Goal: Book appointment/travel/reservation

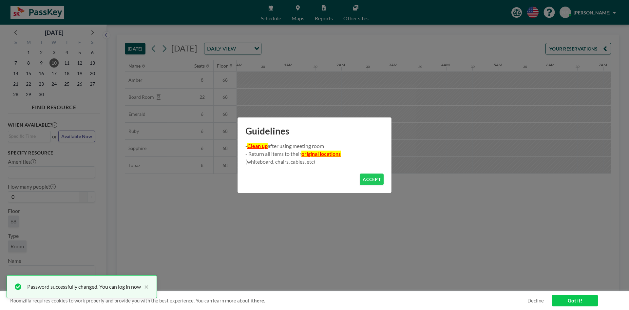
scroll to position [0, 498]
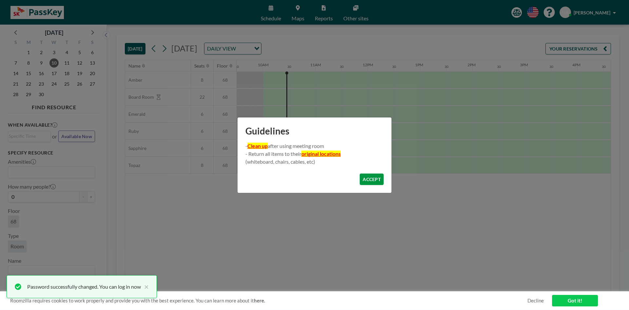
click at [371, 182] on button "ACCEPT" at bounding box center [372, 178] width 24 height 11
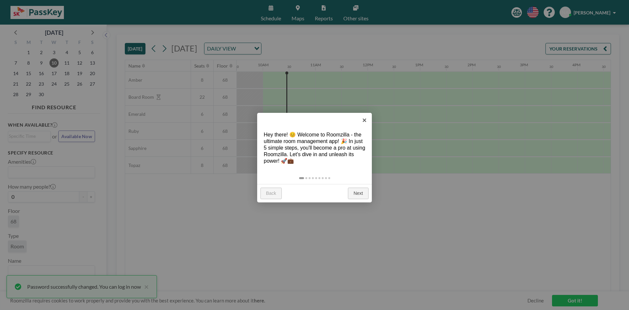
click at [360, 197] on link "Next" at bounding box center [358, 193] width 21 height 12
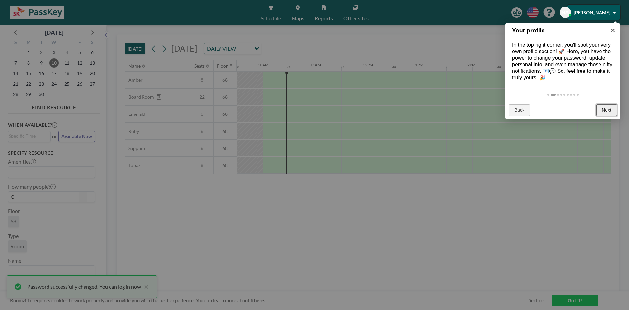
click at [604, 108] on link "Next" at bounding box center [606, 110] width 21 height 12
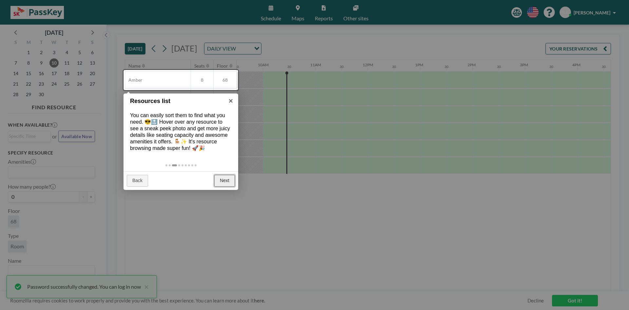
click at [221, 184] on link "Next" at bounding box center [224, 181] width 21 height 12
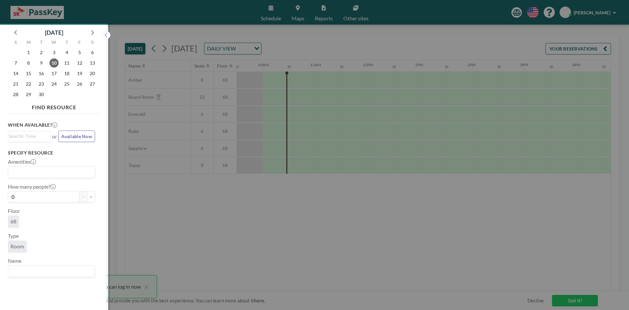
scroll to position [2, 0]
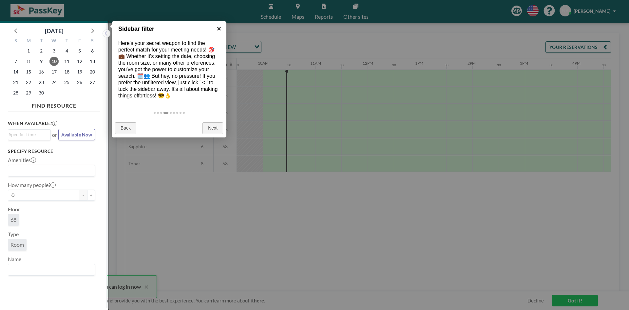
click at [219, 29] on link "×" at bounding box center [219, 28] width 15 height 15
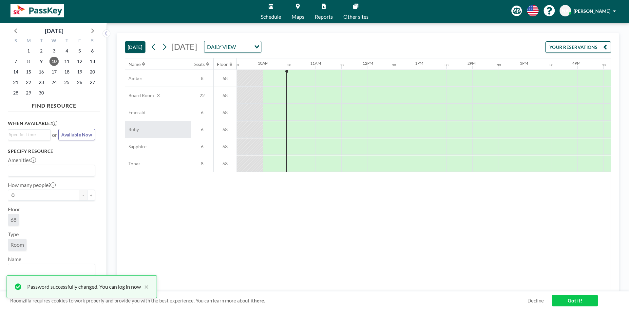
scroll to position [0, 0]
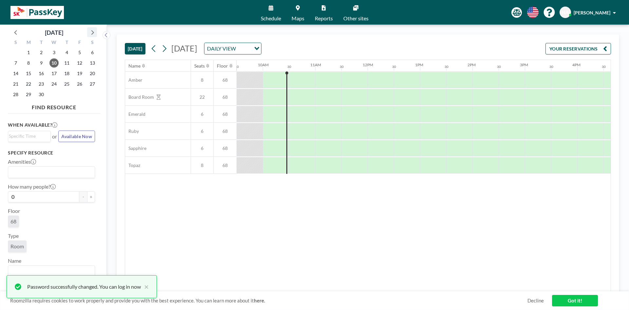
click at [94, 30] on icon at bounding box center [92, 32] width 9 height 9
click at [65, 64] on span "9" at bounding box center [66, 62] width 9 height 9
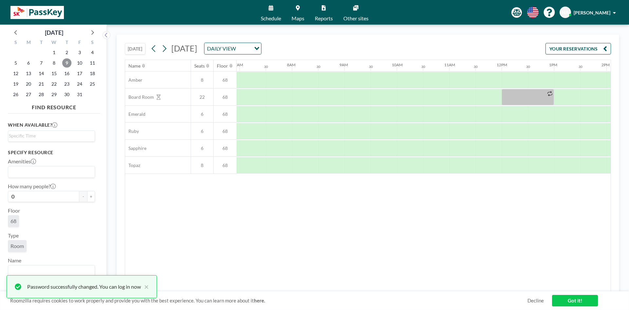
scroll to position [0, 393]
click at [82, 61] on span "10" at bounding box center [79, 62] width 9 height 9
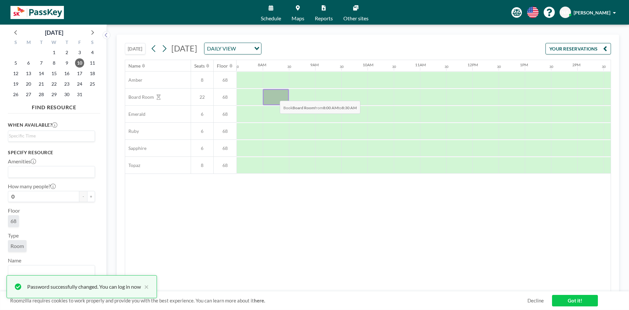
click at [275, 96] on div at bounding box center [276, 97] width 26 height 16
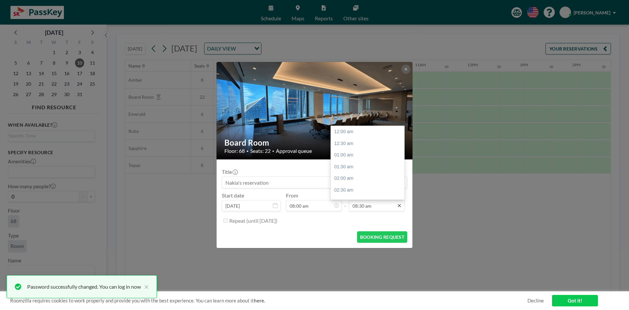
scroll to position [198, 0]
click at [357, 207] on input "08:30 am" at bounding box center [377, 205] width 56 height 11
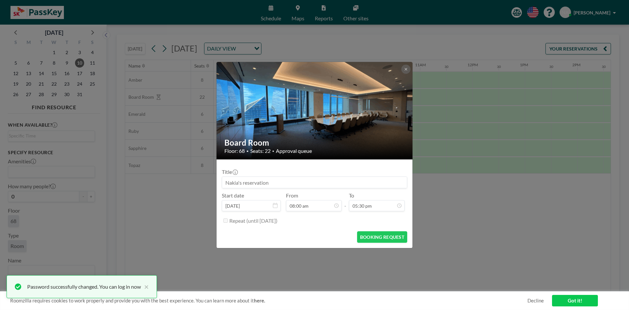
scroll to position [187, 0]
type input "05:30 pm"
drag, startPoint x: 286, startPoint y: 181, endPoint x: 222, endPoint y: 175, distance: 64.5
click at [222, 175] on form "Title Start date [DATE] From 08:00 am - To 05:30 pm Repeat (until [DATE]) BOOKI…" at bounding box center [315, 203] width 196 height 88
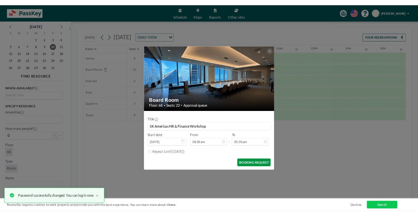
scroll to position [0, 0]
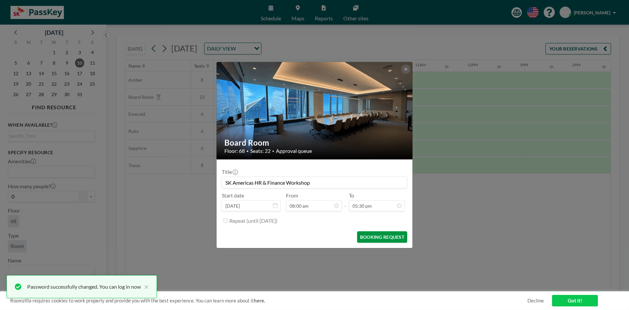
type input "SK Americas HR & Finance Workshop"
click at [375, 238] on button "BOOKING REQUEST" at bounding box center [382, 236] width 50 height 11
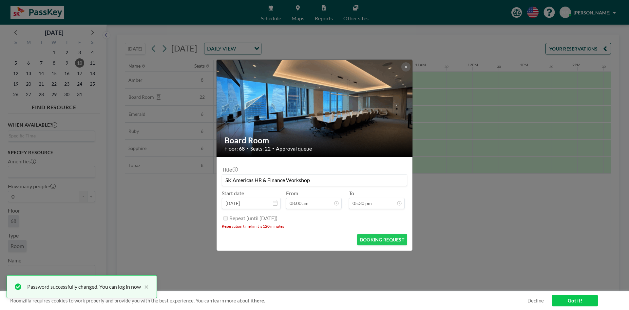
click at [567, 303] on link "Got it!" at bounding box center [575, 300] width 46 height 11
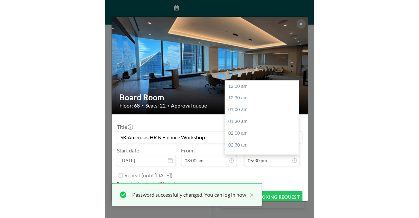
scroll to position [408, 0]
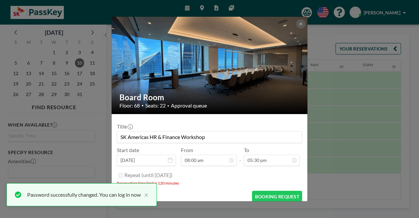
drag, startPoint x: 211, startPoint y: 137, endPoint x: 67, endPoint y: 130, distance: 144.7
click at [67, 130] on div "Board Room Floor: 68 • Seats: 22 • Approval queue Title SK Americas HR & Financ…" at bounding box center [209, 109] width 419 height 218
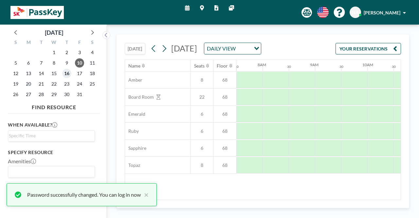
click at [66, 69] on span "16" at bounding box center [66, 73] width 9 height 9
click at [66, 66] on span "9" at bounding box center [66, 62] width 9 height 9
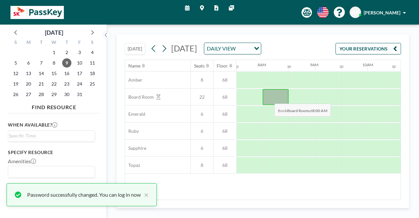
click at [269, 98] on div at bounding box center [276, 97] width 26 height 16
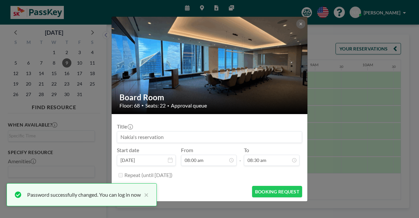
scroll to position [0, 0]
click at [215, 136] on input at bounding box center [209, 136] width 185 height 11
paste input "S"
click at [198, 137] on input "SK" at bounding box center [209, 136] width 185 height 11
click at [169, 134] on input "SK" at bounding box center [209, 136] width 185 height 11
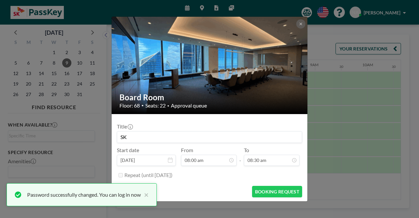
click at [168, 135] on input "SK" at bounding box center [209, 136] width 185 height 11
click at [147, 196] on button "×" at bounding box center [145, 195] width 8 height 8
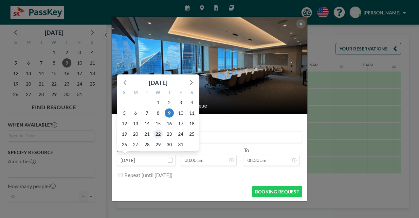
click at [157, 137] on span "22" at bounding box center [158, 133] width 9 height 9
type input "SK"
type input "[DATE]"
click at [210, 137] on input "SK" at bounding box center [209, 136] width 185 height 11
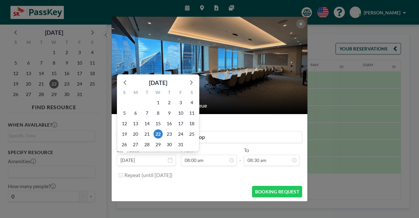
type input "SK Americas HR & Finance Workshop"
click at [169, 163] on input "[DATE]" at bounding box center [146, 160] width 59 height 11
click at [169, 112] on span "9" at bounding box center [169, 112] width 9 height 9
type input "[DATE]"
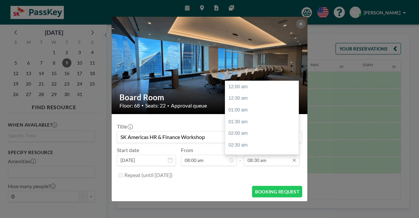
scroll to position [198, 0]
click at [250, 162] on input "08:30 am" at bounding box center [272, 160] width 56 height 11
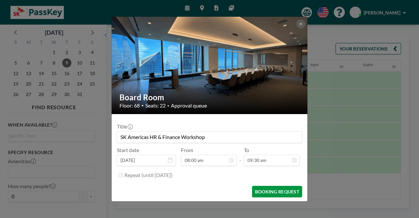
type input "09:30 am"
click at [268, 191] on button "BOOKING REQUEST" at bounding box center [277, 191] width 50 height 11
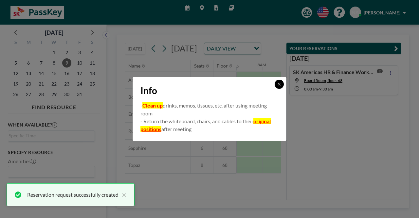
click at [279, 84] on icon at bounding box center [280, 84] width 4 height 4
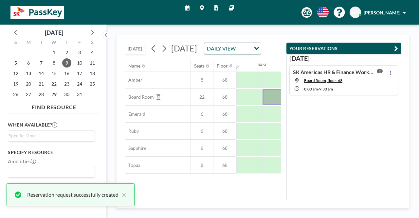
click at [399, 48] on button "YOUR RESERVATIONS" at bounding box center [344, 48] width 115 height 11
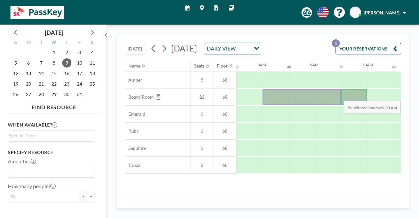
click at [344, 95] on div at bounding box center [354, 97] width 26 height 16
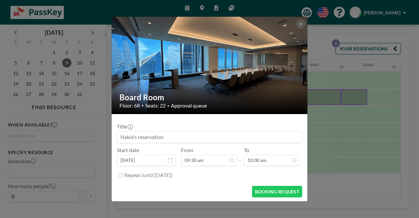
scroll to position [222, 0]
click at [197, 137] on input at bounding box center [209, 136] width 185 height 11
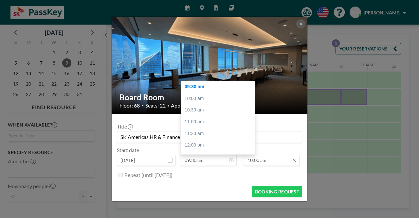
scroll to position [233, 0]
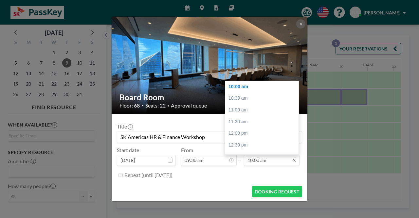
type input "SK Americas HR & Finance Workshop"
click at [250, 160] on input "10:00 am" at bounding box center [272, 160] width 56 height 11
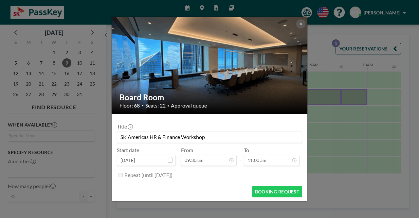
scroll to position [222, 0]
type input "11:00 am"
drag, startPoint x: 206, startPoint y: 137, endPoint x: 91, endPoint y: 137, distance: 115.0
click at [91, 137] on div "Board Room Floor: 68 • Seats: 22 • Approval queue Title SK Americas HR & Financ…" at bounding box center [209, 109] width 419 height 218
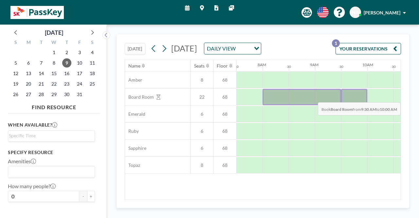
click at [354, 97] on div at bounding box center [354, 97] width 26 height 16
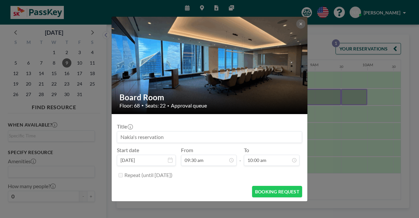
click at [169, 136] on input at bounding box center [209, 136] width 185 height 11
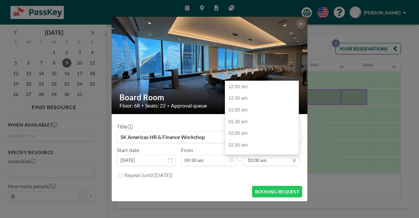
scroll to position [233, 0]
type input "SK Americas HR & Finance Workshop"
click at [250, 161] on input "10:00 am" at bounding box center [272, 160] width 56 height 11
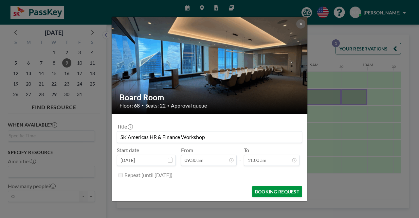
type input "11:00 am"
click at [268, 191] on button "BOOKING REQUEST" at bounding box center [277, 191] width 50 height 11
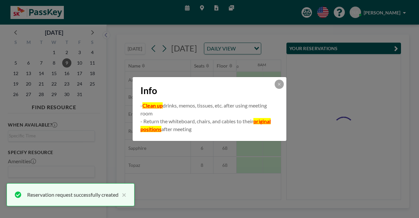
click at [268, 191] on div "Info - Clean up drinks, memos, tissues, etc. after using meeting room - Return …" at bounding box center [209, 109] width 419 height 218
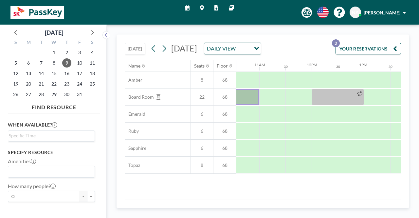
scroll to position [0, 553]
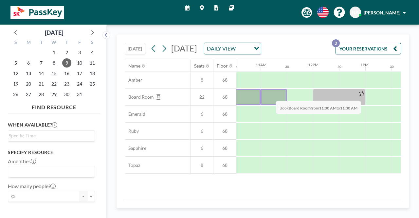
click at [271, 95] on div at bounding box center [274, 97] width 26 height 16
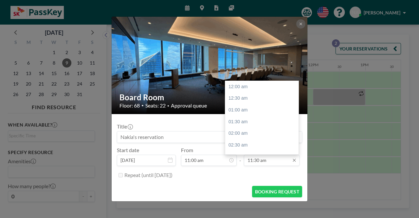
scroll to position [268, 0]
click at [235, 98] on div "12:00 pm" at bounding box center [263, 98] width 77 height 12
type input "12:00 pm"
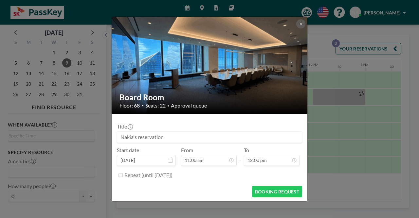
click at [186, 136] on input at bounding box center [209, 136] width 185 height 11
type input "K"
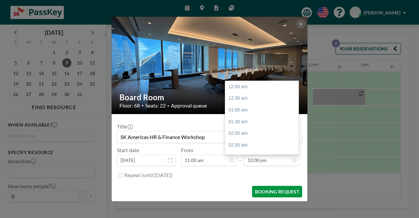
scroll to position [280, 0]
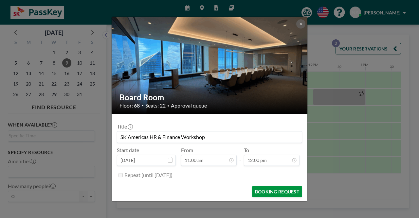
type input "SK Americas HR & Finance Workshop"
click at [269, 190] on button "BOOKING REQUEST" at bounding box center [277, 191] width 50 height 11
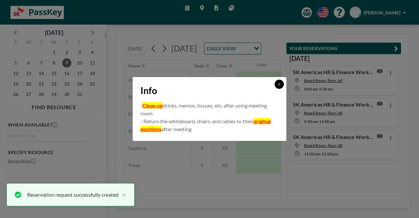
click at [283, 84] on button at bounding box center [279, 84] width 9 height 9
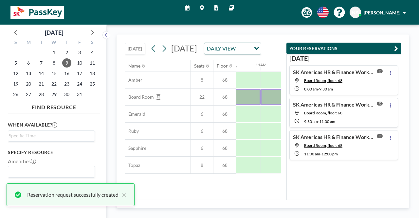
click at [397, 48] on icon "button" at bounding box center [397, 49] width 4 height 8
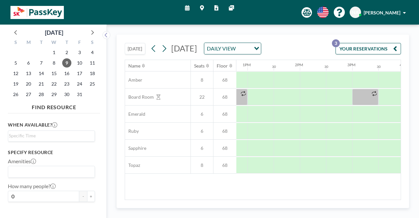
scroll to position [0, 670]
click at [254, 95] on div at bounding box center [261, 97] width 26 height 16
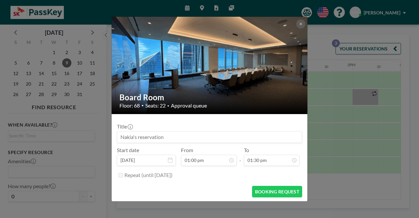
click at [154, 138] on input at bounding box center [209, 136] width 185 height 11
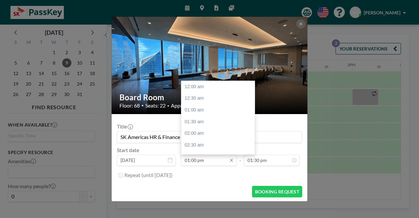
scroll to position [303, 0]
type input "SK Americas HR & Finance Workshop"
click at [221, 161] on input "01:00 pm" at bounding box center [209, 160] width 56 height 11
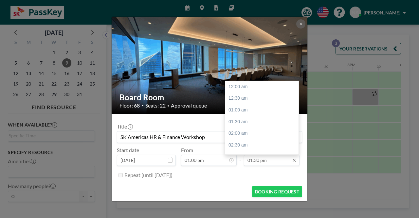
scroll to position [315, 0]
click at [250, 161] on input "01:30 pm" at bounding box center [272, 160] width 56 height 11
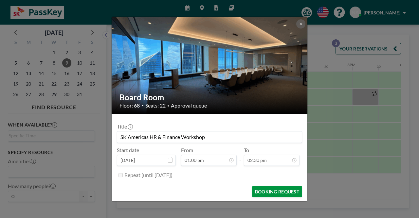
type input "02:30 pm"
click at [265, 196] on button "BOOKING REQUEST" at bounding box center [277, 191] width 50 height 11
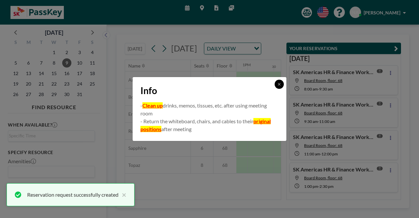
click at [281, 83] on icon at bounding box center [280, 84] width 4 height 4
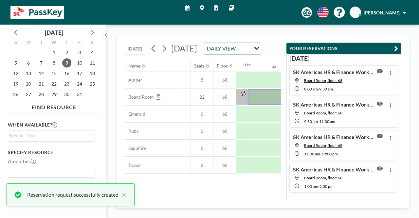
click at [395, 48] on icon "button" at bounding box center [397, 49] width 4 height 8
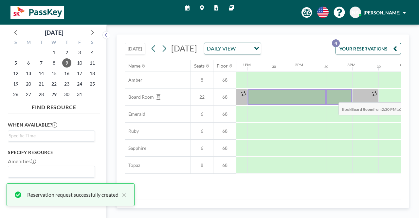
click at [334, 97] on div at bounding box center [339, 97] width 26 height 16
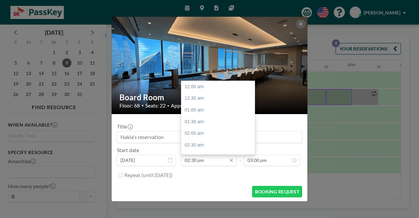
scroll to position [338, 0]
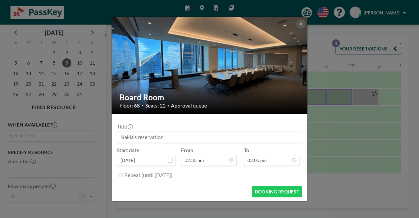
click at [152, 135] on input at bounding box center [209, 136] width 185 height 11
type input "K"
click at [274, 194] on button "BOOKING REQUEST" at bounding box center [277, 191] width 50 height 11
type input "SK Americas HR & Finance Workshop"
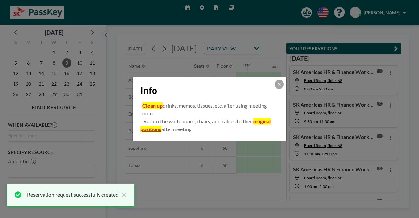
scroll to position [25, 0]
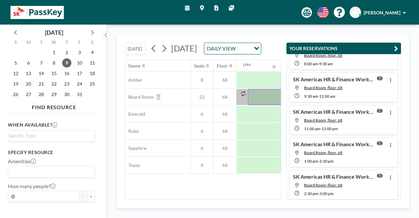
click at [133, 24] on div "Schedule Maps Reports Other sites English Polski 日本語 Española NA [PERSON_NAME]" at bounding box center [209, 12] width 419 height 25
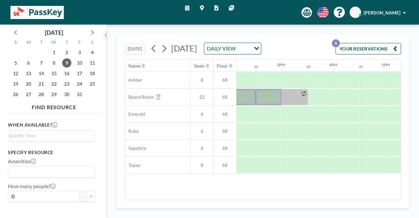
scroll to position [0, 748]
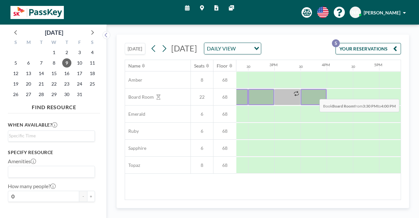
click at [315, 93] on div at bounding box center [314, 97] width 26 height 16
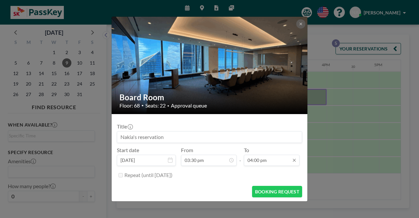
scroll to position [373, 0]
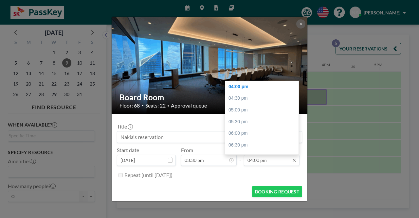
click at [251, 161] on input "04:00 pm" at bounding box center [272, 160] width 56 height 11
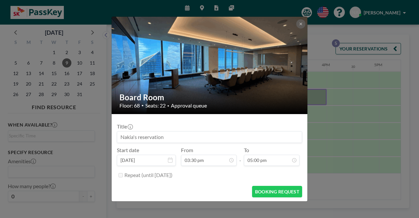
type input "05:00 pm"
click at [262, 137] on input at bounding box center [209, 136] width 185 height 11
type input "SK Americas HR & Finance Workshop"
click at [280, 189] on button "BOOKING REQUEST" at bounding box center [277, 191] width 50 height 11
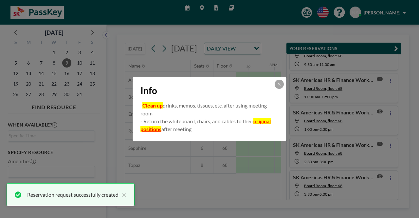
scroll to position [57, 0]
click at [279, 86] on icon at bounding box center [280, 84] width 4 height 4
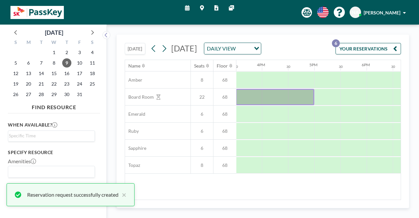
scroll to position [0, 819]
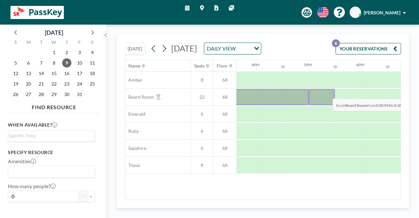
click at [328, 93] on div at bounding box center [322, 97] width 26 height 16
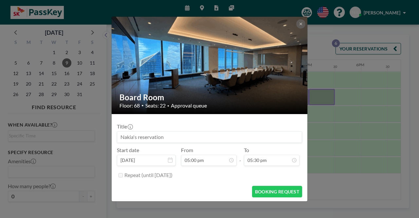
click at [161, 138] on input at bounding box center [209, 136] width 185 height 11
type input "SK Americas HR & Finance Workshop"
click at [267, 191] on button "BOOKING REQUEST" at bounding box center [277, 191] width 50 height 11
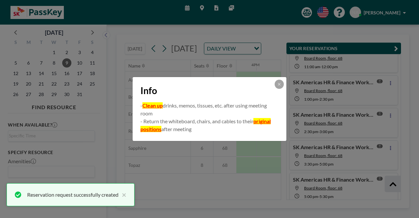
scroll to position [89, 0]
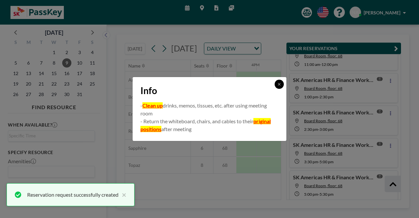
click at [276, 84] on button at bounding box center [279, 84] width 9 height 9
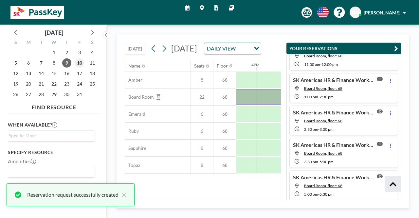
click at [77, 63] on span "10" at bounding box center [79, 62] width 9 height 9
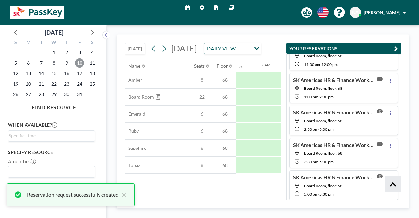
scroll to position [0, 393]
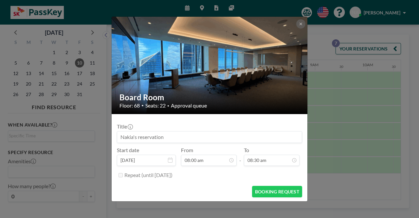
click at [149, 130] on div "Title" at bounding box center [209, 133] width 185 height 20
click at [148, 133] on input at bounding box center [209, 136] width 185 height 11
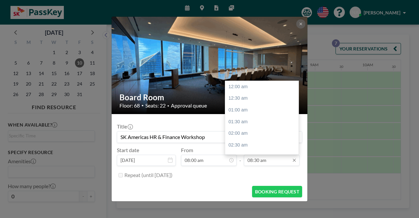
scroll to position [198, 0]
type input "SK Americas HR & Finance Workshop"
click at [250, 160] on input "08:30 am" at bounding box center [272, 160] width 56 height 11
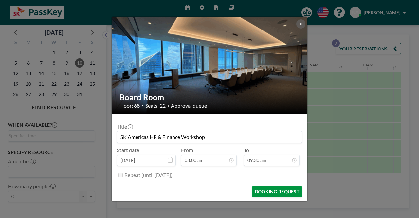
type input "09:30 am"
click at [262, 192] on button "BOOKING REQUEST" at bounding box center [277, 191] width 50 height 11
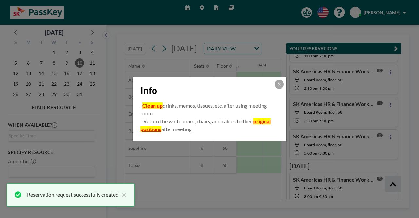
scroll to position [132, 0]
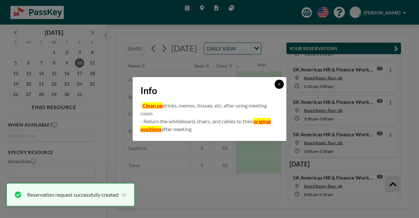
click at [278, 85] on icon at bounding box center [280, 84] width 4 height 4
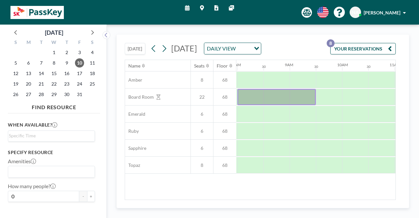
scroll to position [0, 429]
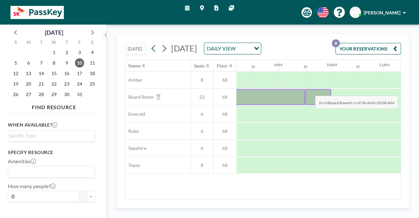
click at [310, 90] on div at bounding box center [318, 97] width 26 height 16
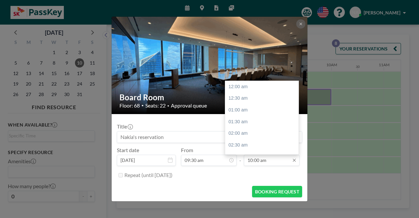
scroll to position [233, 0]
click at [251, 159] on input "10:00 am" at bounding box center [272, 160] width 56 height 11
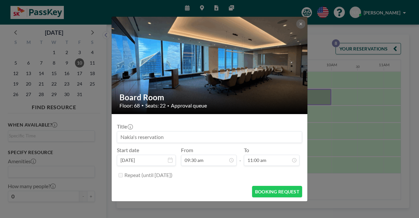
type input "11:00 am"
click at [257, 139] on input at bounding box center [209, 136] width 185 height 11
type input "SK Americas HR & Finance Workshop"
click at [285, 192] on button "BOOKING REQUEST" at bounding box center [277, 191] width 50 height 11
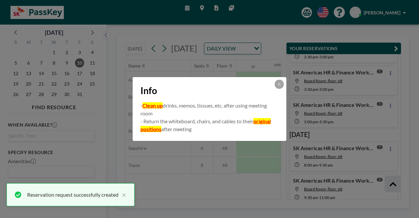
scroll to position [165, 0]
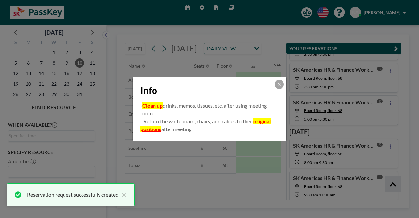
click at [280, 78] on div "Info" at bounding box center [210, 89] width 154 height 25
click at [278, 84] on icon at bounding box center [280, 84] width 4 height 4
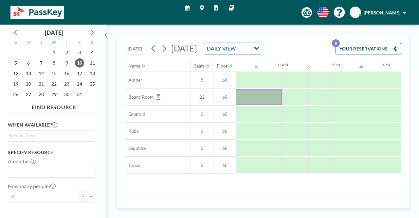
scroll to position [0, 557]
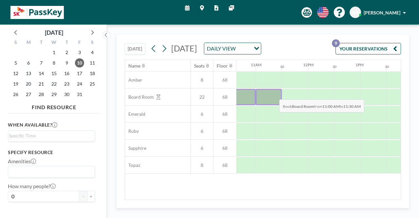
click at [274, 94] on div at bounding box center [269, 97] width 26 height 16
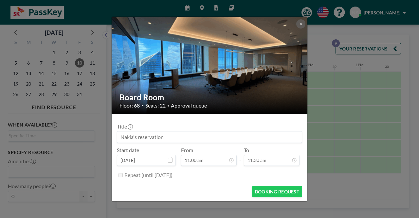
click at [164, 137] on input at bounding box center [209, 136] width 185 height 11
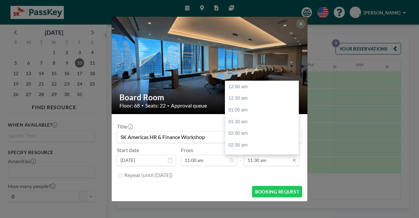
scroll to position [268, 0]
type input "SK Americas HR & Finance Workshop"
click at [250, 160] on input "11:30 am" at bounding box center [272, 160] width 56 height 11
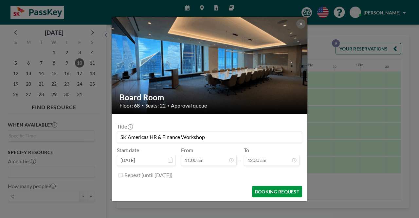
click at [269, 190] on button "BOOKING REQUEST" at bounding box center [277, 191] width 50 height 11
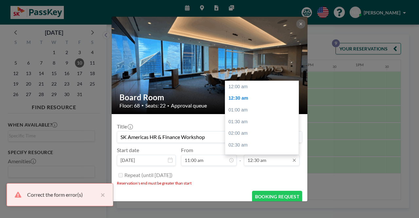
scroll to position [12, 0]
click at [279, 161] on input "12:30 am" at bounding box center [272, 160] width 56 height 11
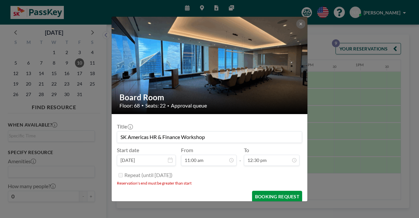
type input "12:30 pm"
click at [277, 195] on button "BOOKING REQUEST" at bounding box center [277, 196] width 50 height 11
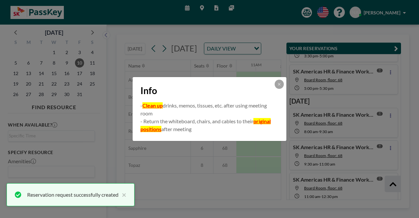
scroll to position [197, 0]
click at [281, 82] on button at bounding box center [279, 84] width 9 height 9
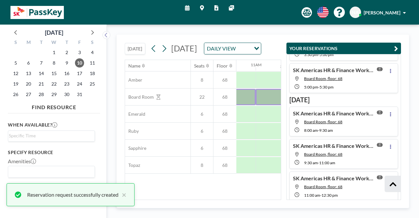
click at [201, 200] on div "Name Seats Floor 12AM 30 1AM 30 2AM 30 3AM 30 4AM 30 5AM 30 6AM 30 7AM 30 8AM 3…" at bounding box center [203, 130] width 157 height 140
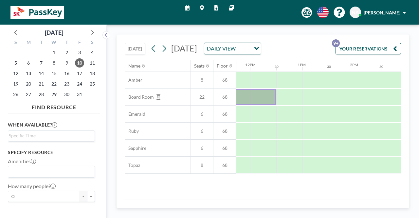
scroll to position [0, 628]
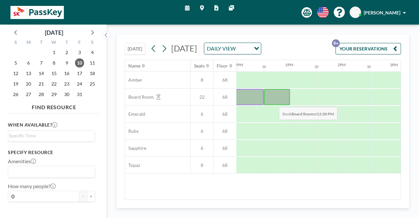
click at [274, 101] on div at bounding box center [277, 97] width 26 height 16
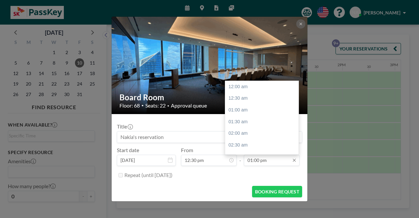
scroll to position [303, 0]
click at [250, 160] on input "01:00 pm" at bounding box center [272, 160] width 56 height 11
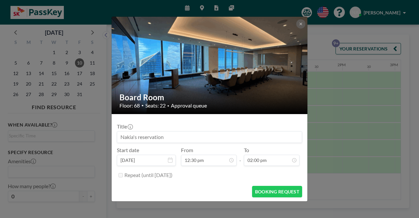
type input "02:00 pm"
click at [191, 133] on input at bounding box center [209, 136] width 185 height 11
type input "SK Americas HR & Finance Workshop"
click at [267, 188] on button "BOOKING REQUEST" at bounding box center [277, 191] width 50 height 11
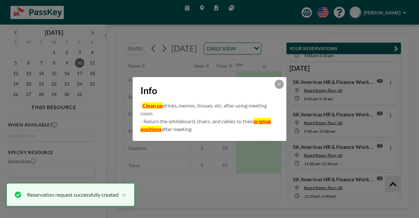
scroll to position [229, 0]
click at [282, 85] on button at bounding box center [279, 84] width 9 height 9
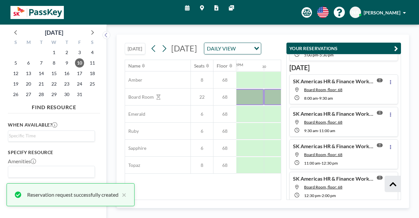
click at [396, 51] on icon "button" at bounding box center [397, 49] width 4 height 8
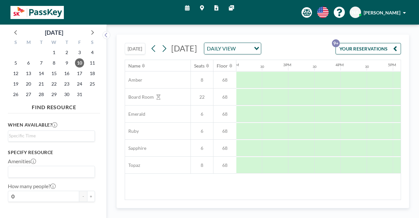
scroll to position [0, 725]
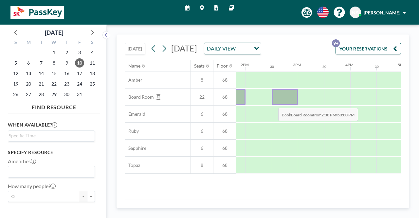
click at [273, 102] on div at bounding box center [285, 97] width 26 height 16
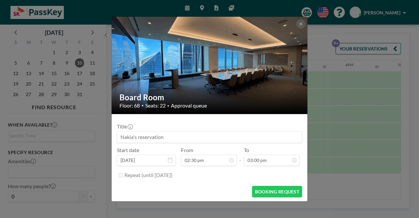
scroll to position [350, 0]
click at [303, 26] on button at bounding box center [301, 23] width 9 height 9
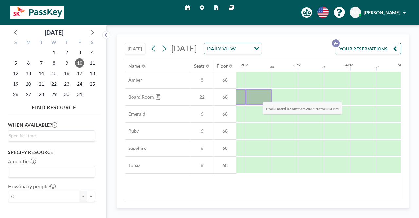
click at [258, 96] on div at bounding box center [259, 97] width 26 height 16
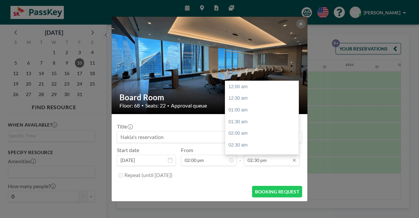
scroll to position [338, 0]
click at [251, 162] on input "02:30 pm" at bounding box center [272, 160] width 56 height 11
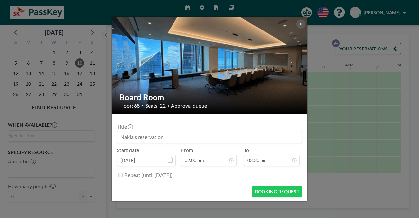
type input "03:30 pm"
click at [200, 135] on input at bounding box center [209, 136] width 185 height 11
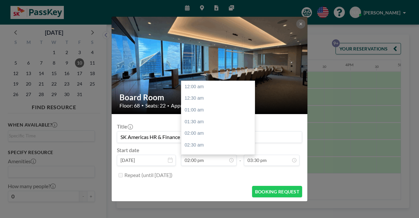
scroll to position [327, 0]
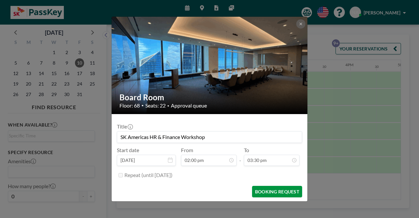
type input "SK Americas HR & Finance Workshop"
click at [284, 193] on button "BOOKING REQUEST" at bounding box center [277, 191] width 50 height 11
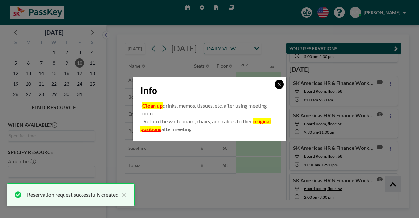
scroll to position [229, 0]
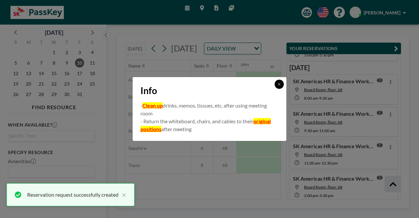
click at [275, 84] on button at bounding box center [279, 84] width 9 height 9
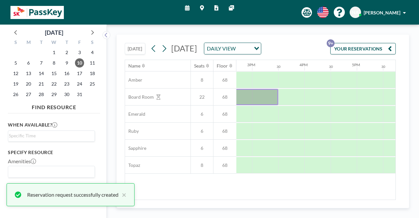
scroll to position [0, 772]
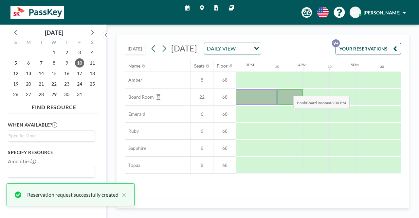
click at [288, 90] on div at bounding box center [290, 97] width 26 height 16
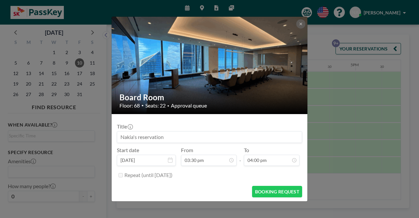
click at [175, 136] on input at bounding box center [209, 136] width 185 height 11
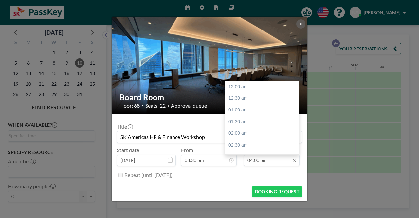
scroll to position [373, 0]
type input "SK Americas HR & Finance Workshop"
click at [250, 161] on input "04:00 pm" at bounding box center [272, 160] width 56 height 11
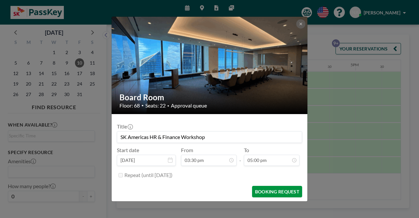
type input "05:00 pm"
click at [262, 189] on button "BOOKING REQUEST" at bounding box center [277, 191] width 50 height 11
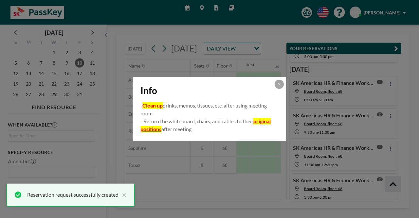
scroll to position [229, 0]
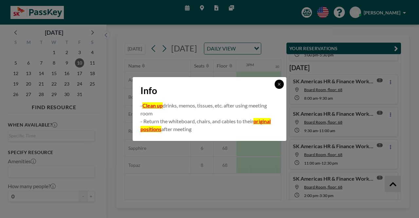
click at [280, 86] on icon at bounding box center [280, 84] width 4 height 4
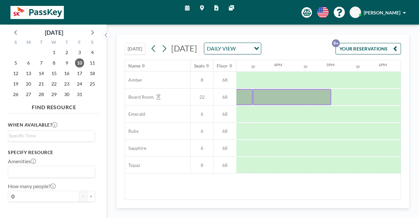
scroll to position [0, 799]
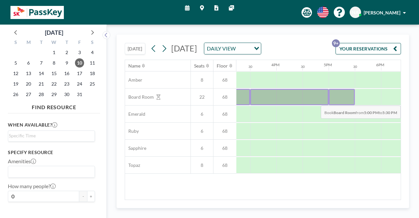
click at [345, 100] on div at bounding box center [342, 97] width 26 height 16
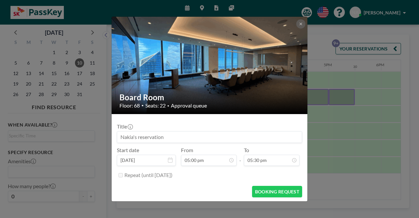
click at [155, 137] on input at bounding box center [209, 136] width 185 height 11
type input "SK Americas HR & Finance Workshop"
click at [268, 196] on button "BOOKING REQUEST" at bounding box center [277, 191] width 50 height 11
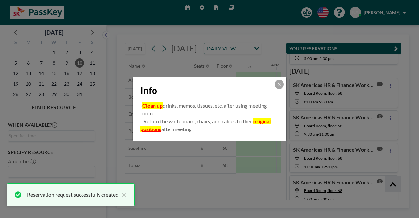
scroll to position [229, 0]
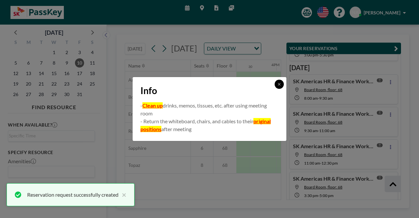
click at [278, 87] on button at bounding box center [279, 84] width 9 height 9
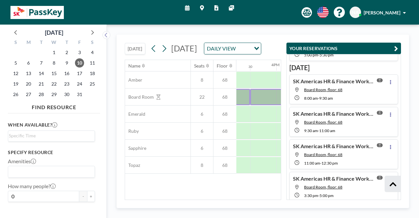
scroll to position [0, 805]
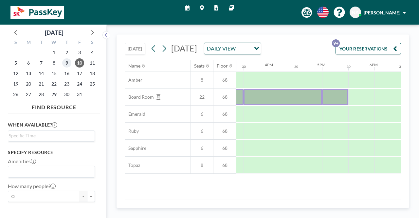
click at [65, 64] on span "9" at bounding box center [66, 62] width 9 height 9
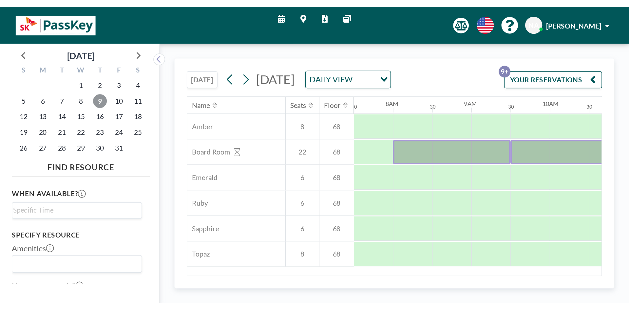
scroll to position [0, 393]
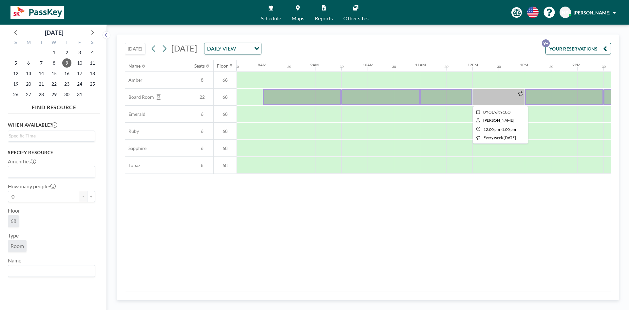
click at [492, 96] on div at bounding box center [499, 97] width 52 height 16
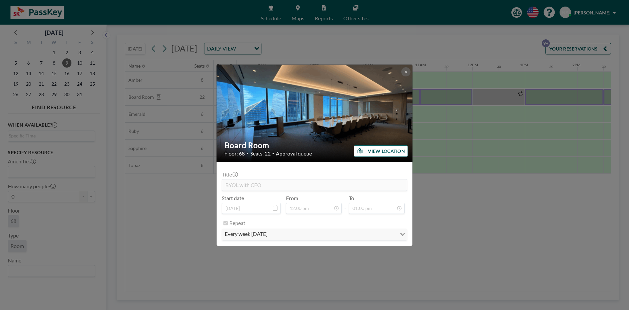
click at [404, 152] on button "VIEW LOCATION" at bounding box center [381, 150] width 54 height 11
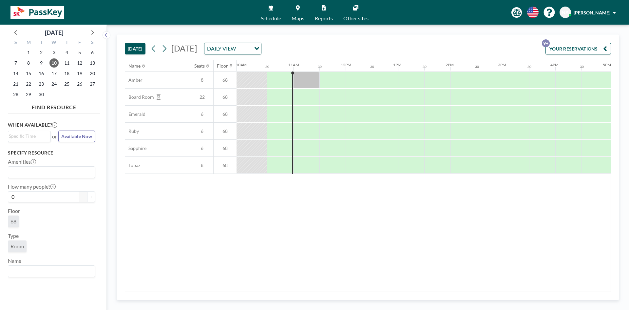
scroll to position [0, 524]
click at [605, 14] on span "[PERSON_NAME]" at bounding box center [592, 13] width 37 height 6
click at [268, 10] on link "Schedule" at bounding box center [271, 12] width 31 height 25
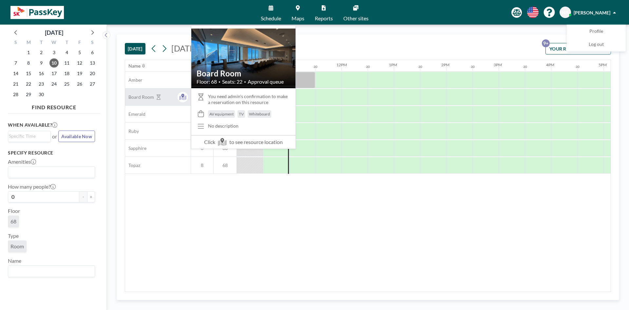
click at [159, 97] on icon at bounding box center [159, 96] width 4 height 5
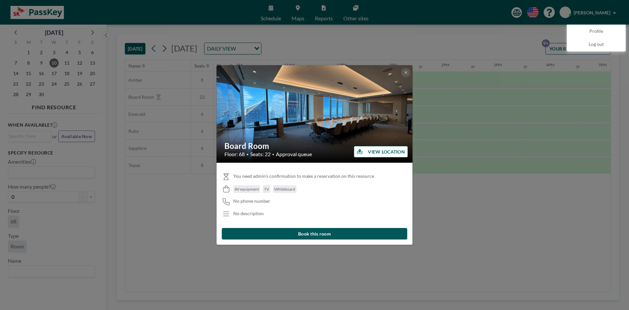
click at [278, 234] on button "Book this room" at bounding box center [314, 233] width 185 height 11
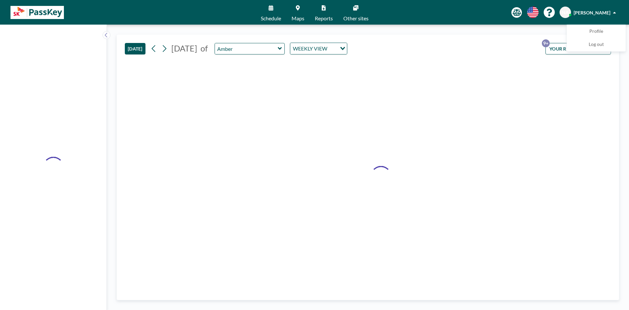
type input "Board Room"
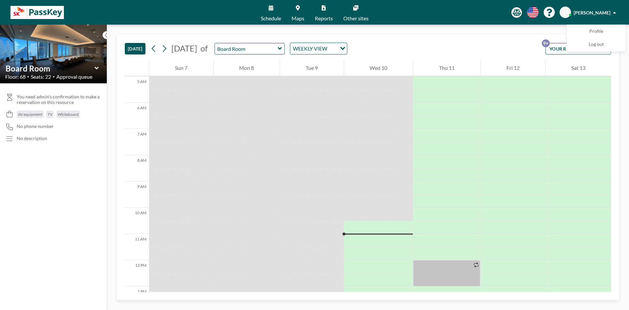
scroll to position [66, 0]
